Goal: Find specific page/section: Find specific page/section

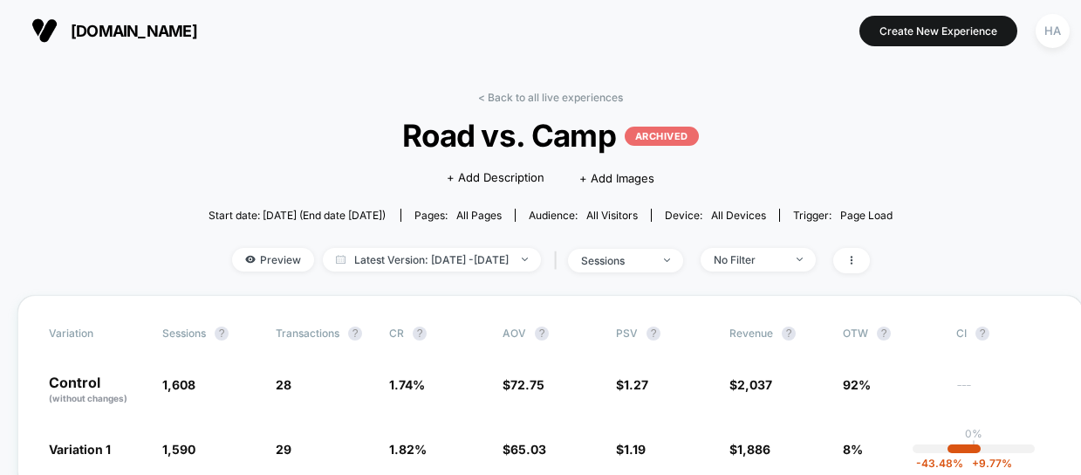
click at [566, 91] on link "< Back to all live experiences" at bounding box center [550, 97] width 145 height 13
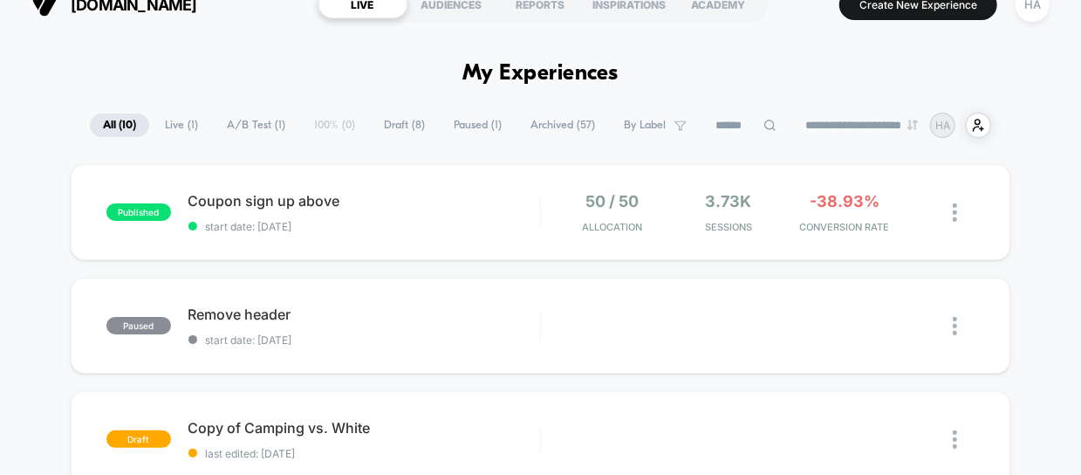
scroll to position [31, 0]
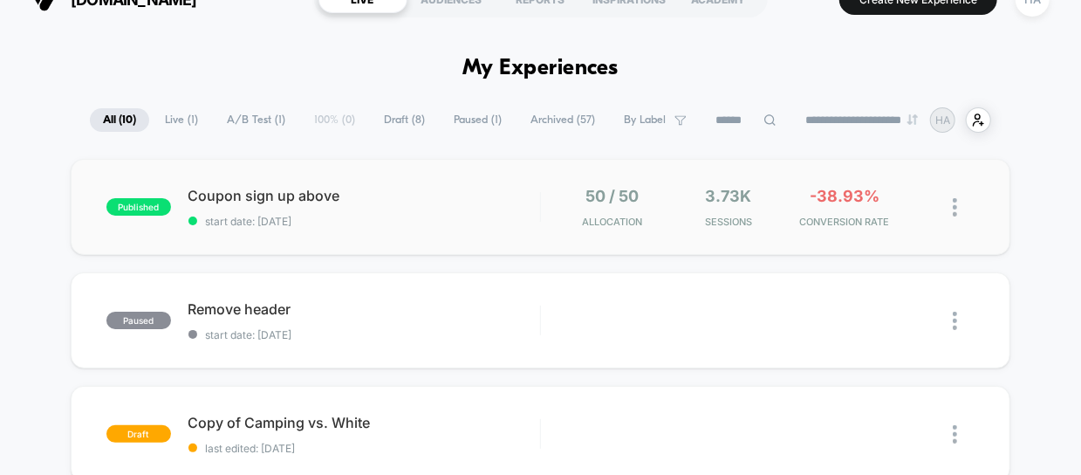
click at [405, 230] on div "published Coupon sign up above start date: [DATE] 50 / 50 Allocation 3.73k Sess…" at bounding box center [541, 207] width 941 height 96
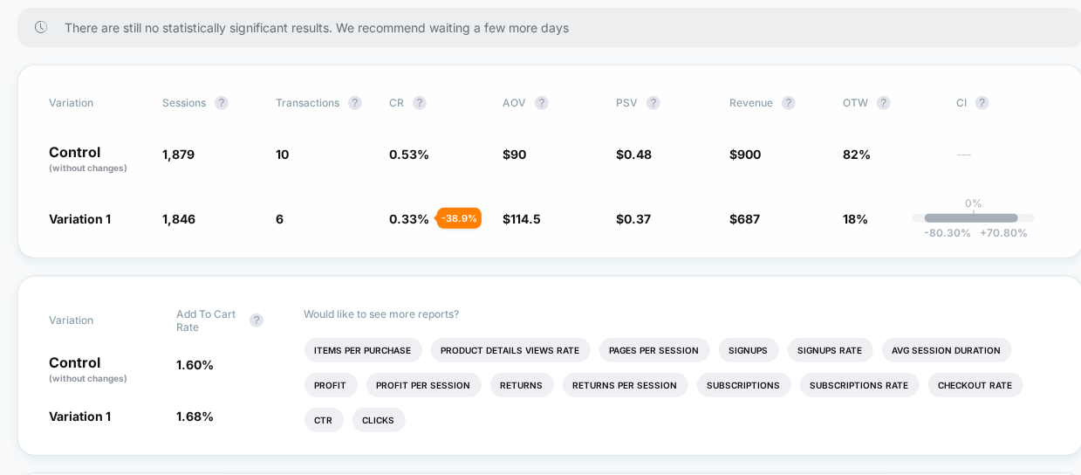
scroll to position [285, 0]
